Goal: Find specific page/section: Find specific page/section

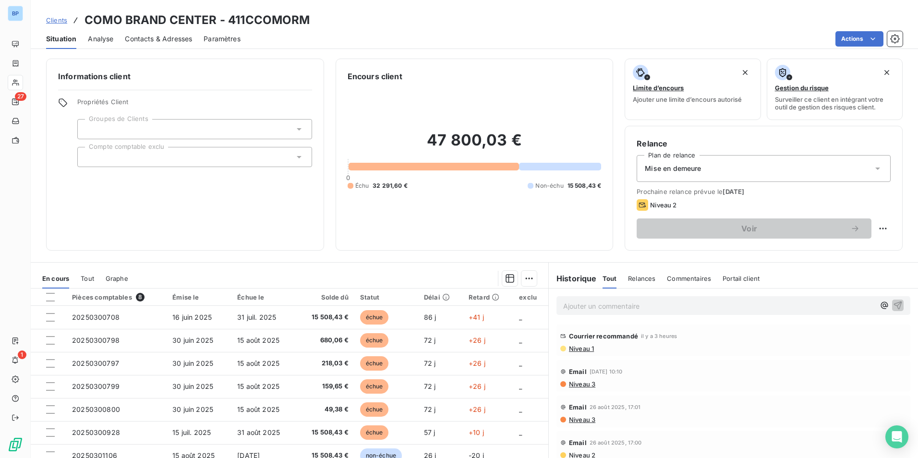
scroll to position [17, 0]
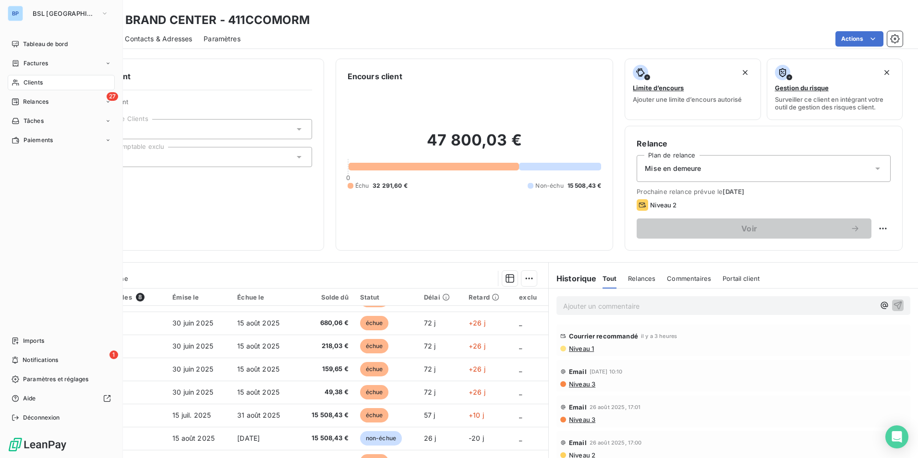
click at [15, 14] on div "BP" at bounding box center [15, 13] width 15 height 15
click at [68, 13] on button "BSL [GEOGRAPHIC_DATA]" at bounding box center [70, 13] width 87 height 15
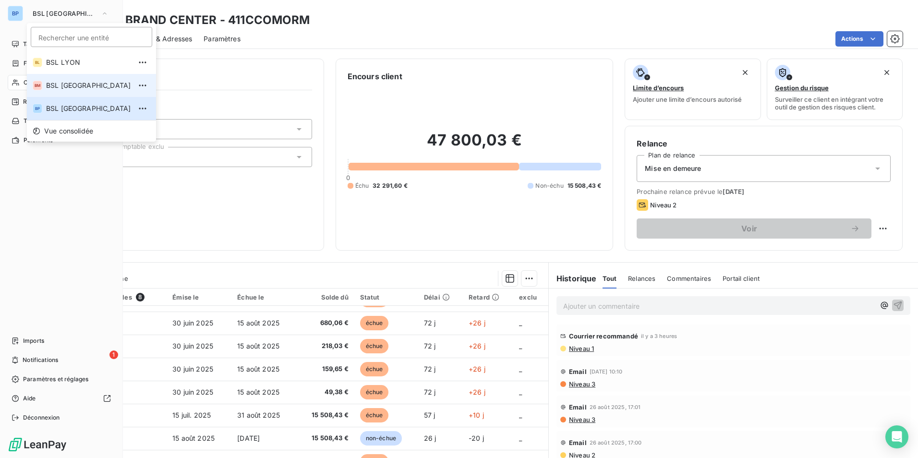
click at [69, 83] on span "BSL [GEOGRAPHIC_DATA]" at bounding box center [88, 86] width 85 height 10
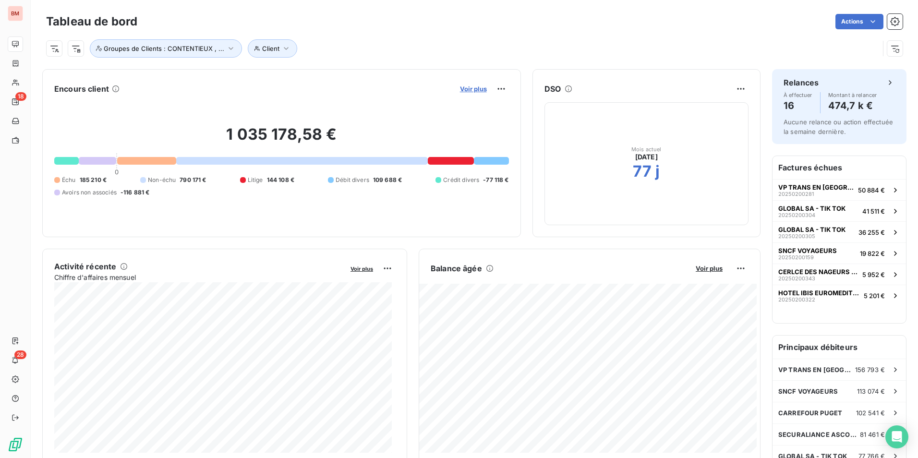
click at [479, 87] on span "Voir plus" at bounding box center [473, 89] width 27 height 8
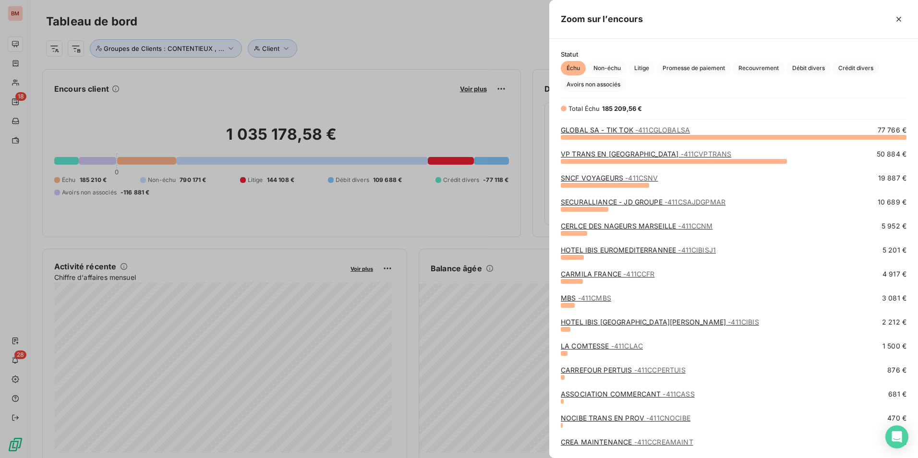
click at [411, 117] on div at bounding box center [459, 229] width 918 height 458
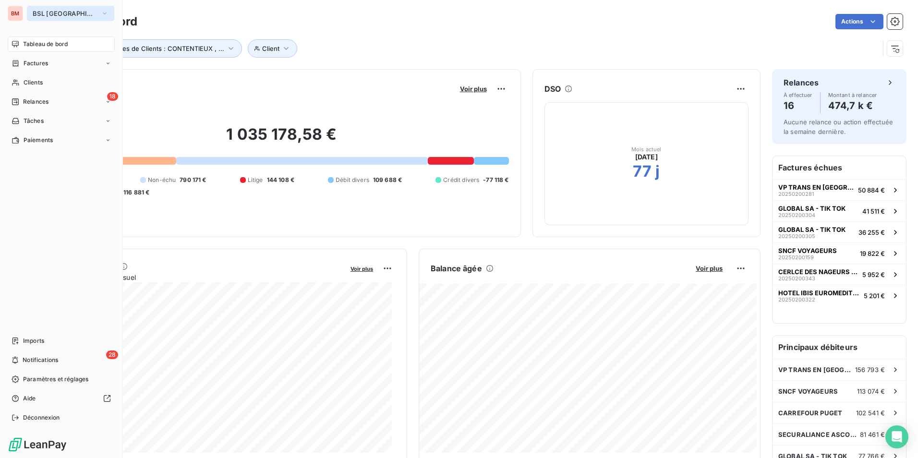
click at [101, 11] on icon "button" at bounding box center [105, 14] width 8 height 10
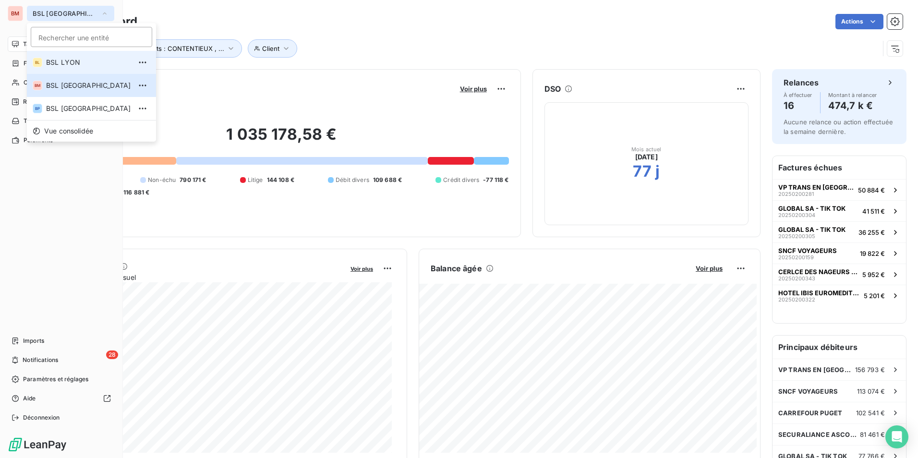
click at [82, 69] on li "BL BSL LYON" at bounding box center [91, 62] width 129 height 23
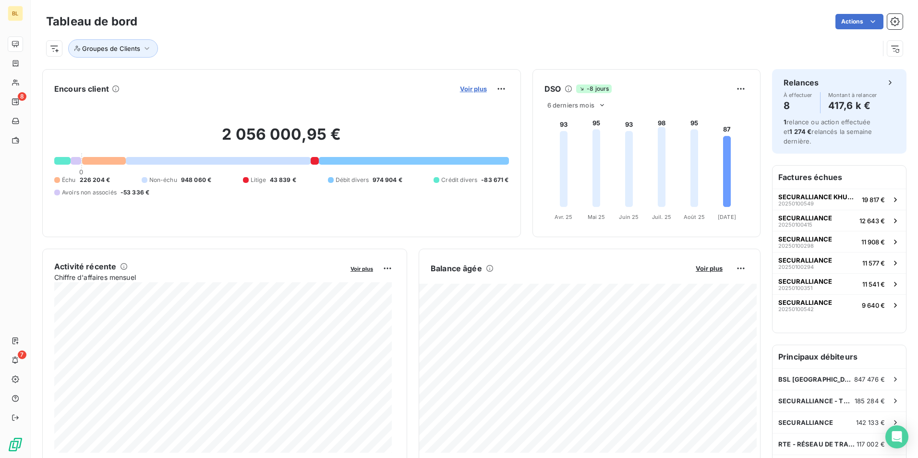
click at [473, 89] on span "Voir plus" at bounding box center [473, 89] width 27 height 8
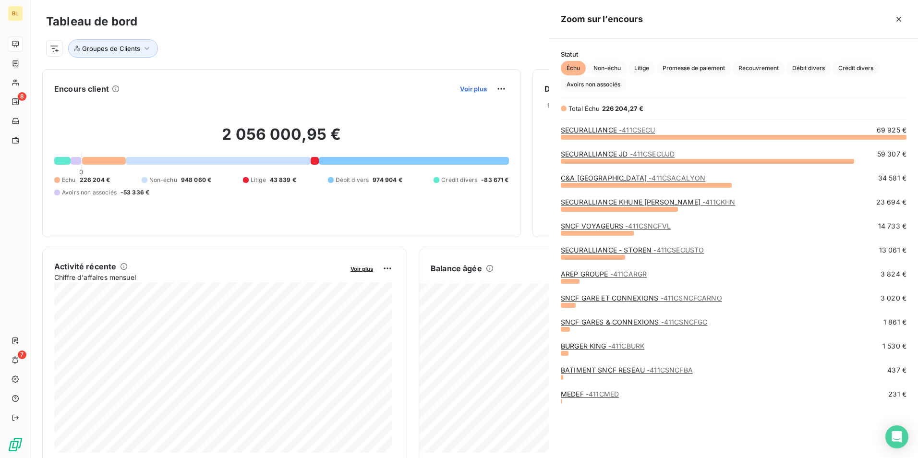
scroll to position [314, 361]
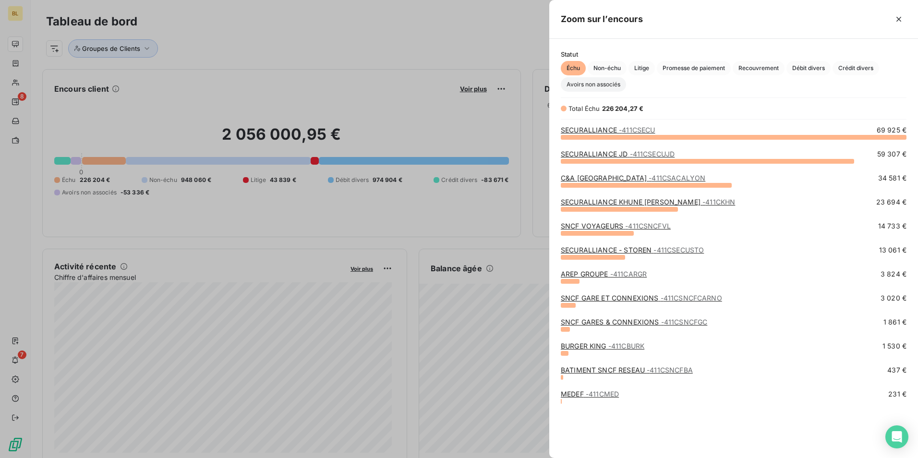
click at [605, 88] on span "Avoirs non associés" at bounding box center [593, 84] width 65 height 14
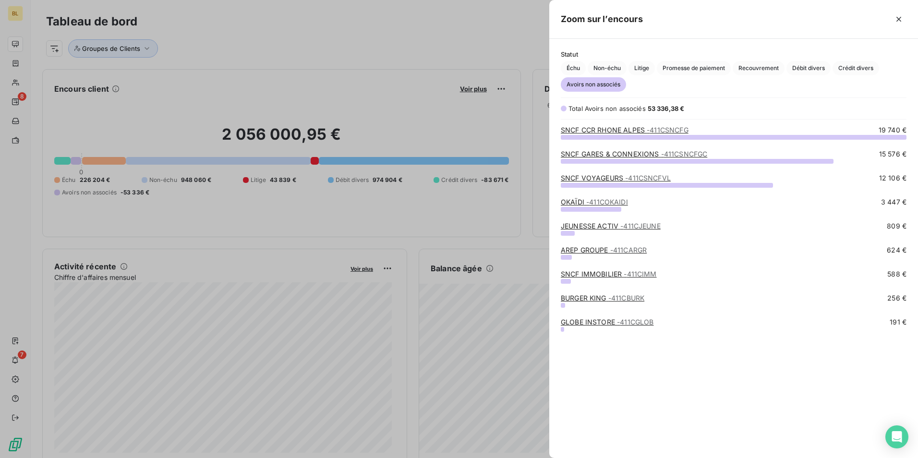
click at [619, 130] on link "SNCF CCR RHONE ALPES - 411CSNCFG" at bounding box center [625, 130] width 128 height 8
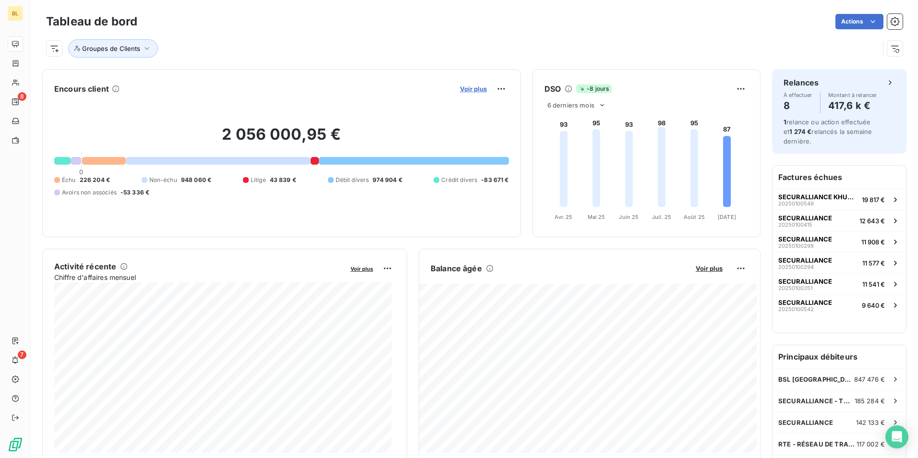
click at [470, 90] on span "Voir plus" at bounding box center [473, 89] width 27 height 8
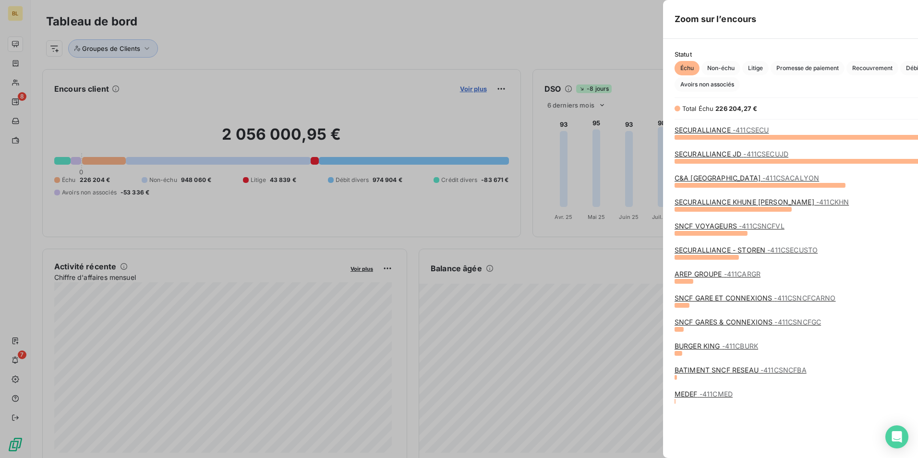
scroll to position [451, 361]
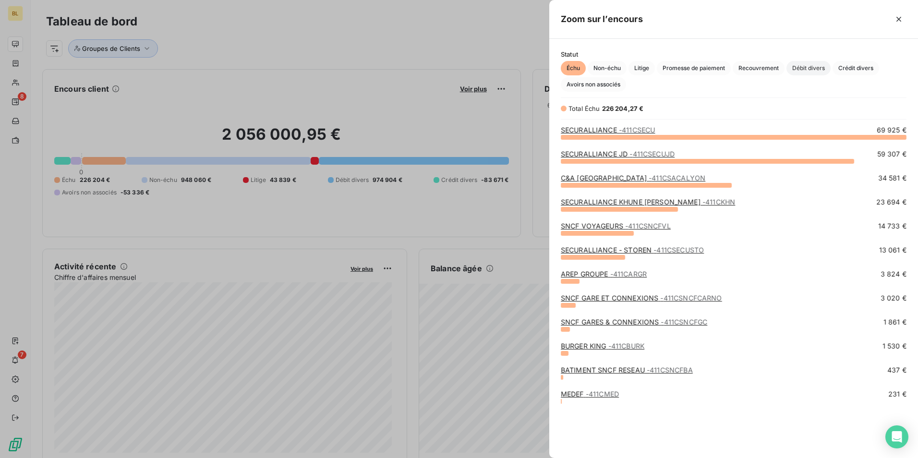
click at [818, 67] on span "Débit divers" at bounding box center [808, 68] width 44 height 14
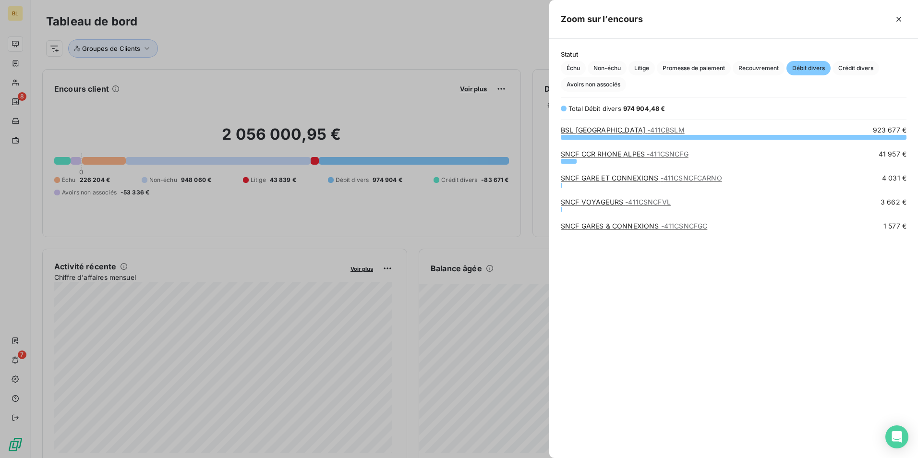
scroll to position [8, 8]
click at [178, 72] on div at bounding box center [459, 229] width 918 height 458
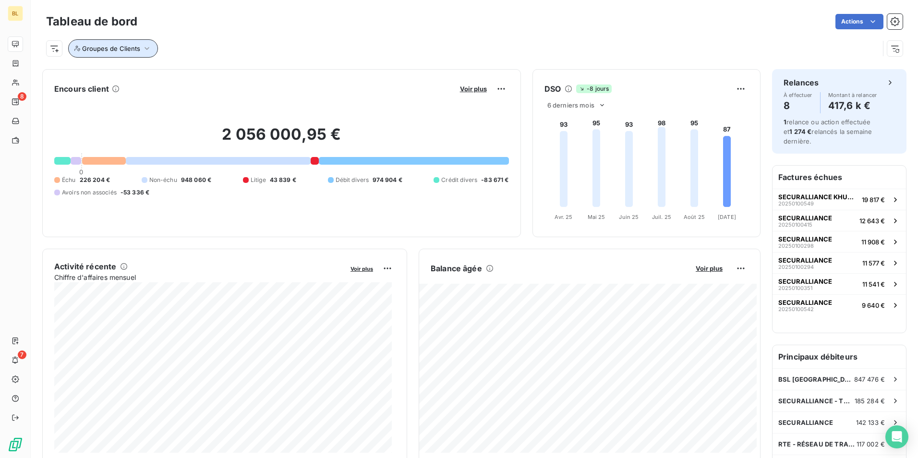
click at [139, 45] on button "Groupes de Clients" at bounding box center [113, 48] width 90 height 18
click at [184, 73] on icon at bounding box center [182, 74] width 10 height 10
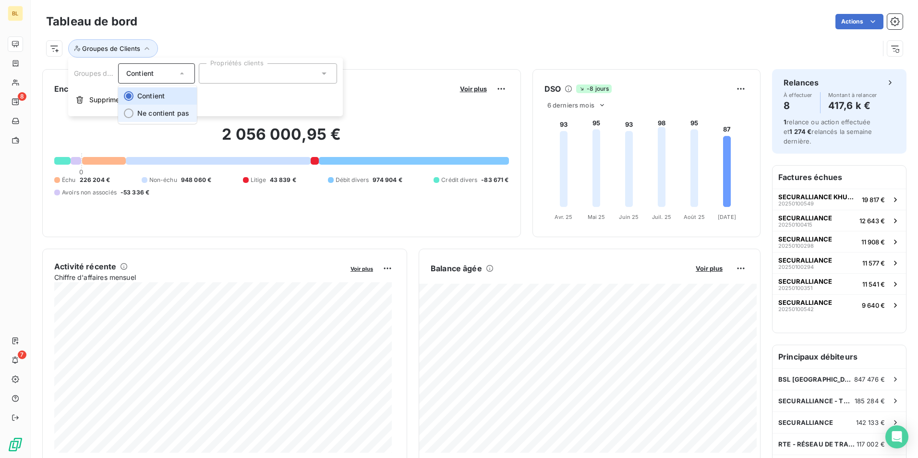
drag, startPoint x: 175, startPoint y: 109, endPoint x: 216, endPoint y: 101, distance: 42.0
click at [175, 109] on span "Ne contient pas" at bounding box center [163, 113] width 52 height 8
click at [267, 74] on div at bounding box center [268, 73] width 138 height 20
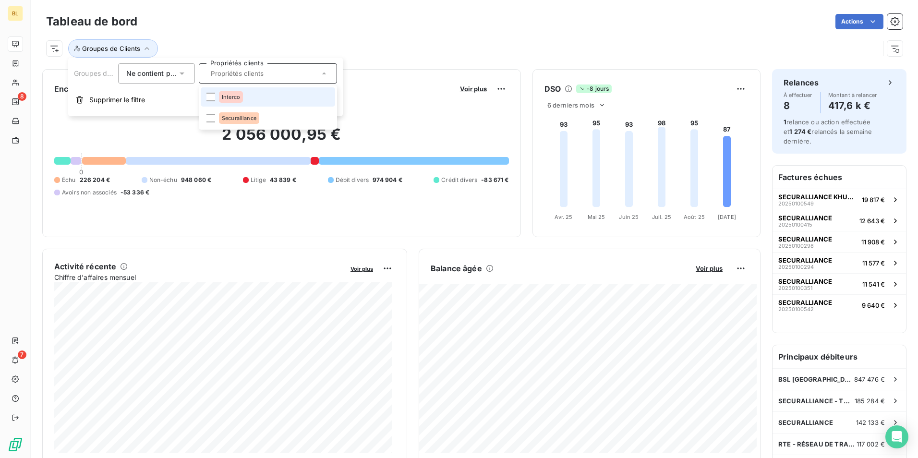
click at [216, 97] on li "Interco" at bounding box center [268, 96] width 134 height 19
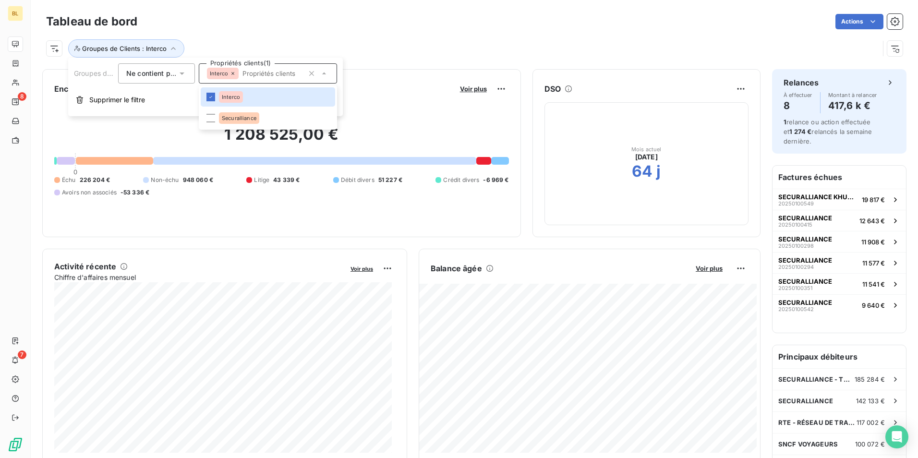
click at [408, 108] on div "1 208 525,00 € 0 Échu 226 204 € Non-échu 948 060 € Litige 43 339 € Débit divers…" at bounding box center [281, 160] width 455 height 129
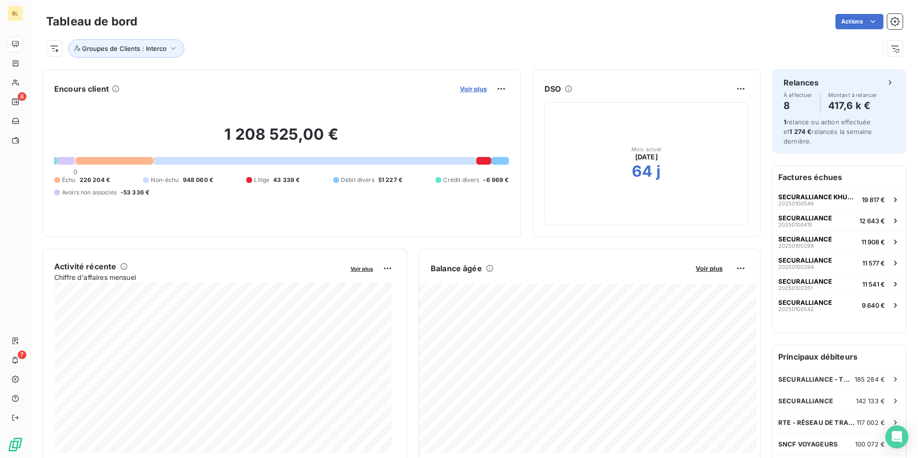
click at [468, 88] on span "Voir plus" at bounding box center [473, 89] width 27 height 8
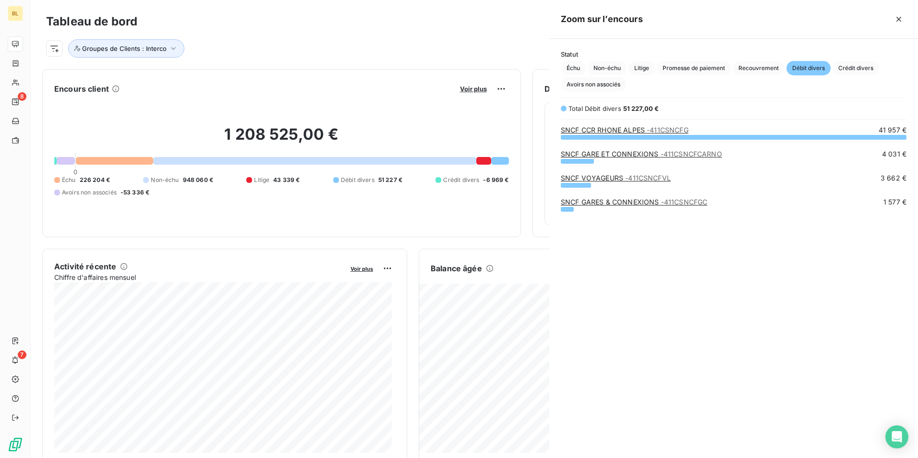
scroll to position [314, 361]
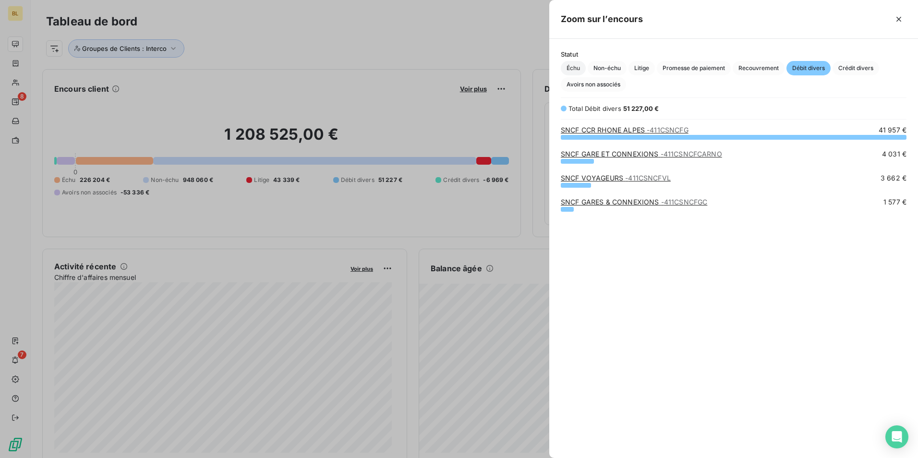
click at [574, 72] on span "Échu" at bounding box center [573, 68] width 25 height 14
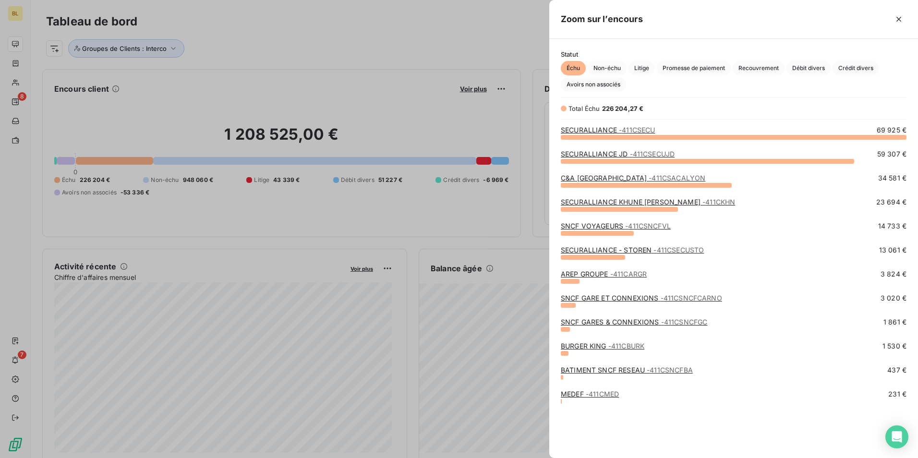
click at [403, 96] on div at bounding box center [459, 229] width 918 height 458
